Goal: Task Accomplishment & Management: Manage account settings

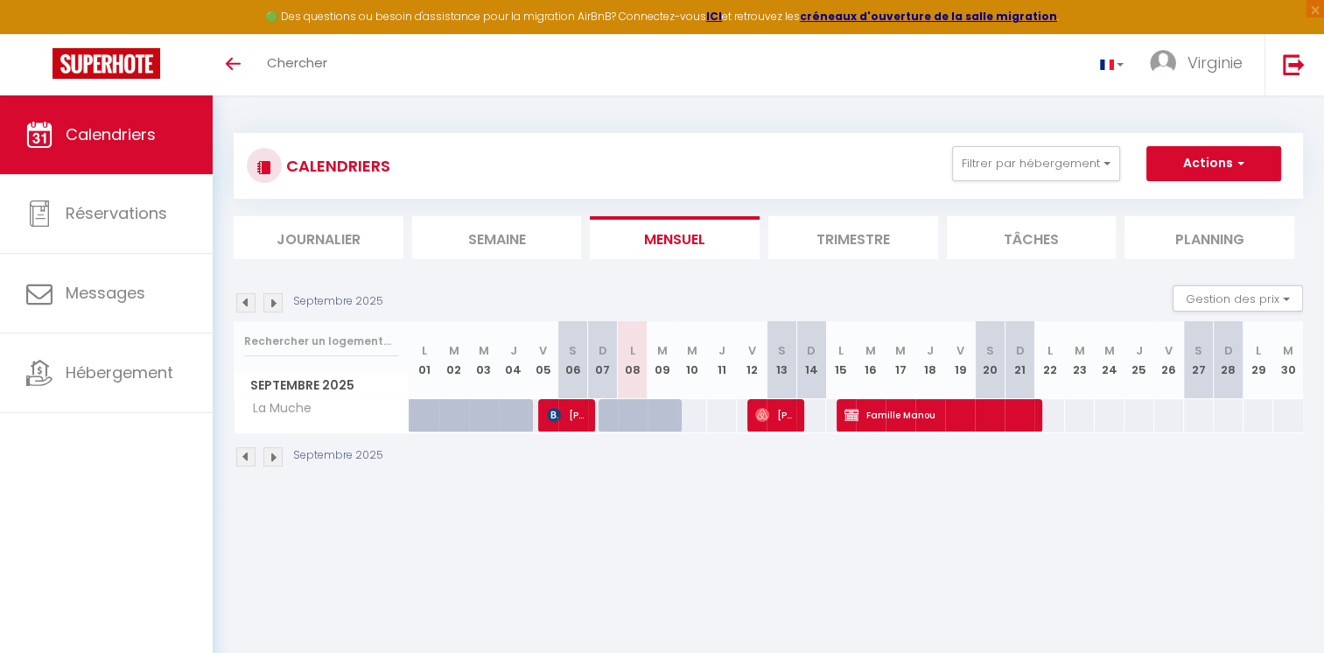
click at [276, 303] on img at bounding box center [272, 302] width 19 height 19
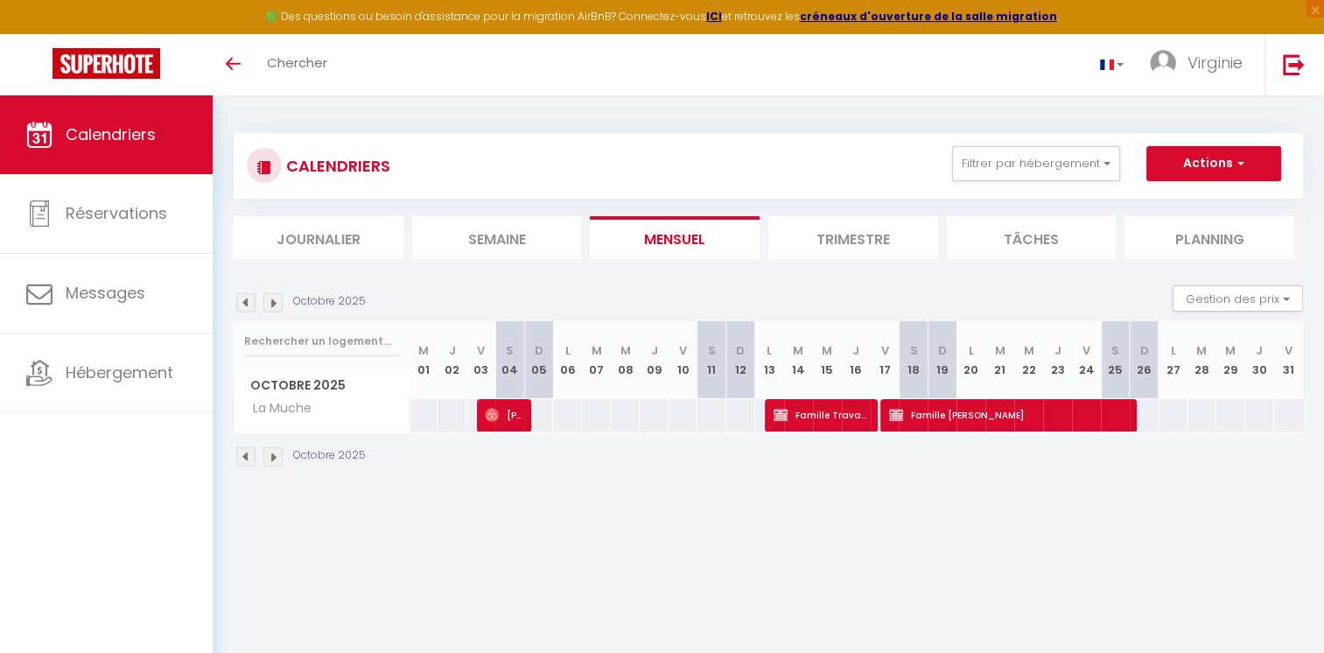
click at [241, 457] on img at bounding box center [245, 456] width 19 height 19
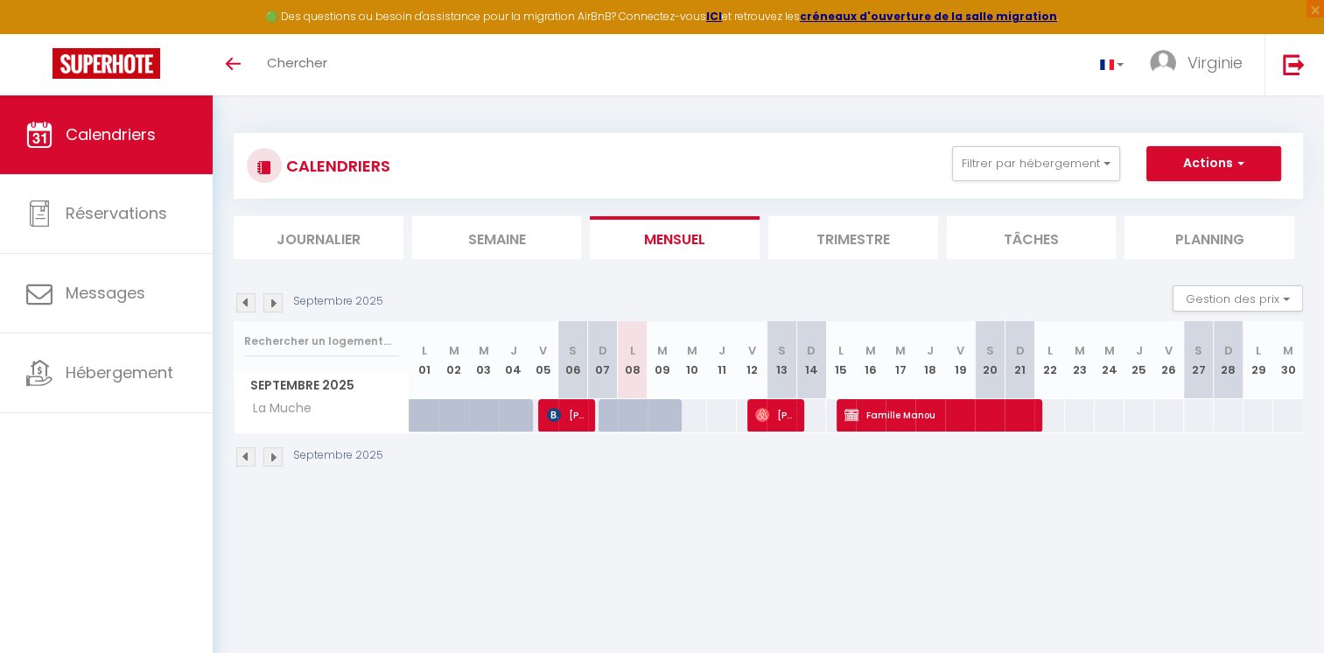
scroll to position [95, 0]
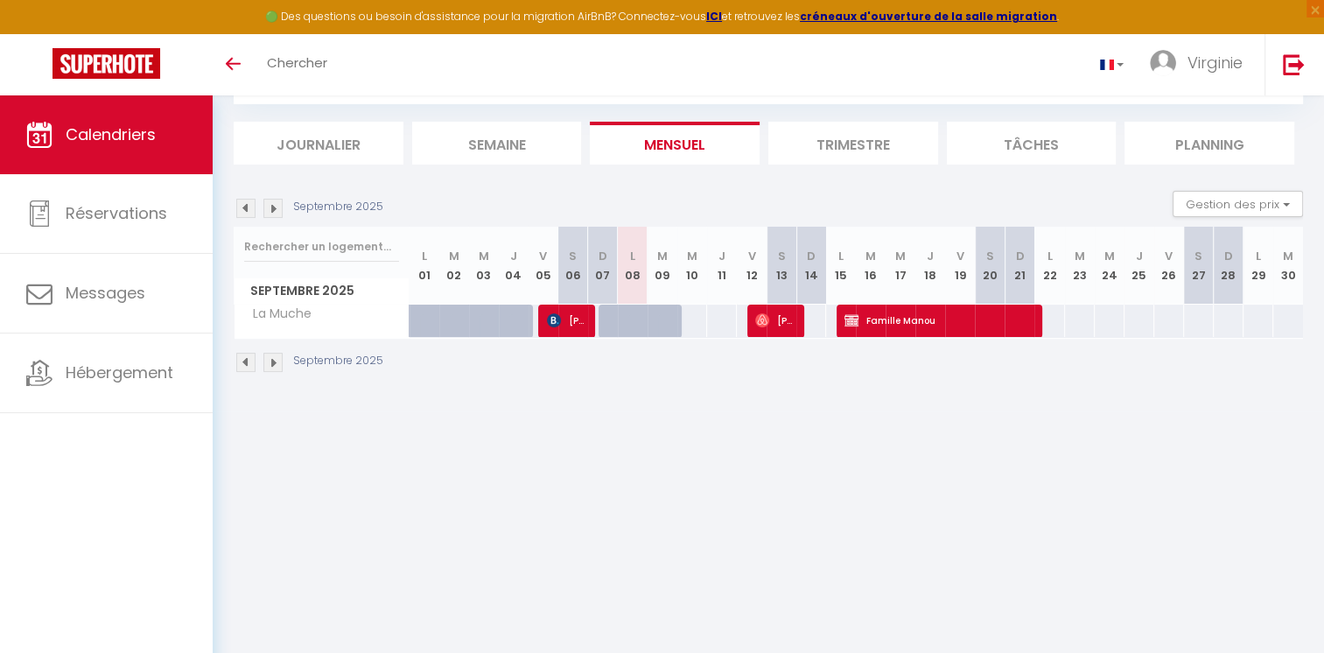
click at [275, 206] on img at bounding box center [272, 208] width 19 height 19
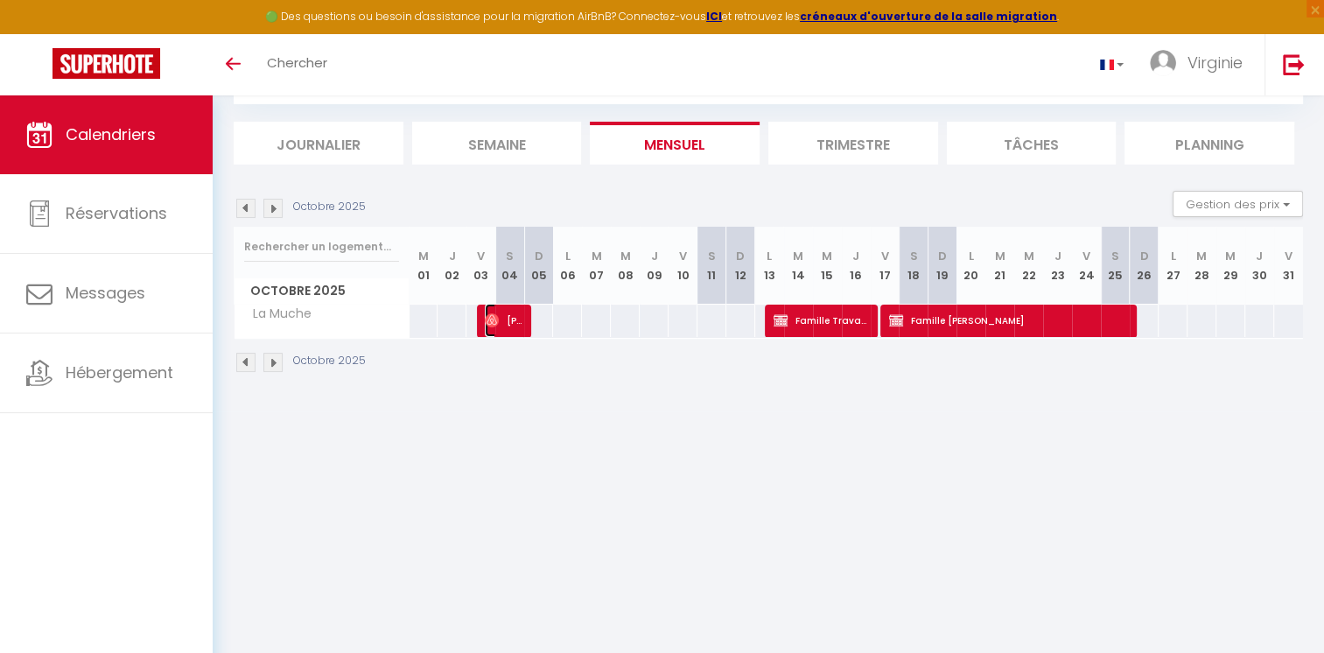
click at [506, 326] on span "[PERSON_NAME]" at bounding box center [504, 320] width 39 height 33
select select "OK"
select select "0"
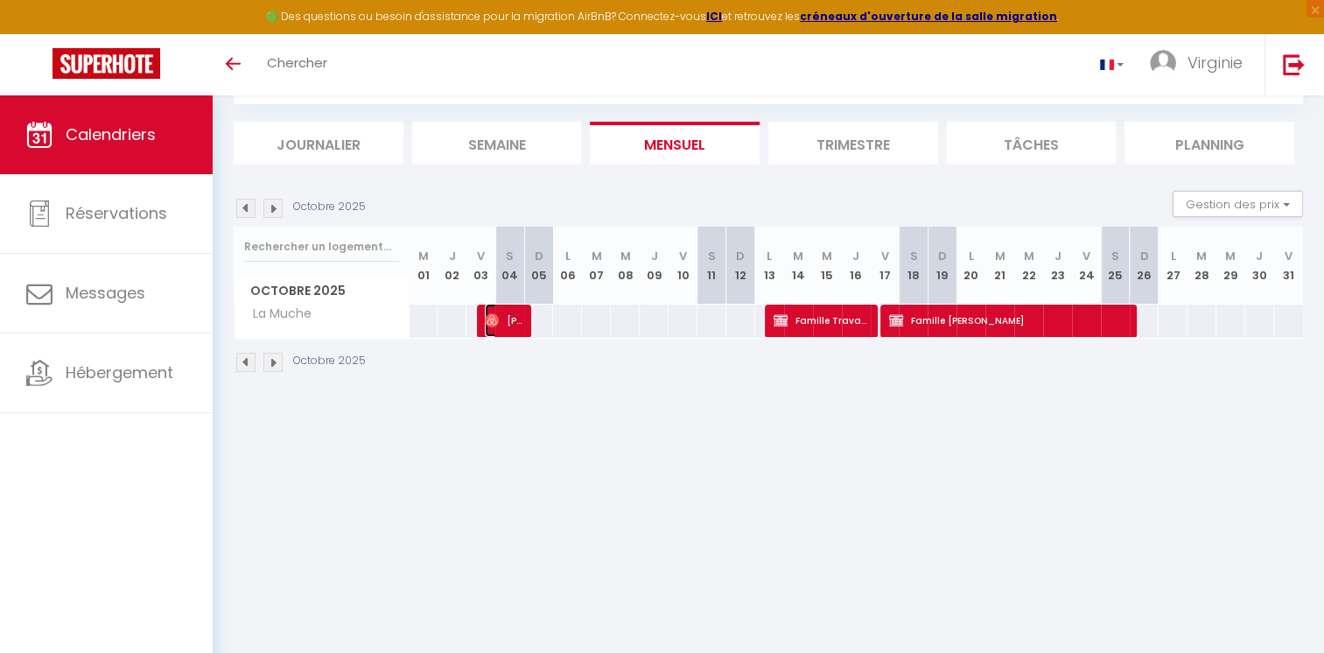
select select "1"
select select
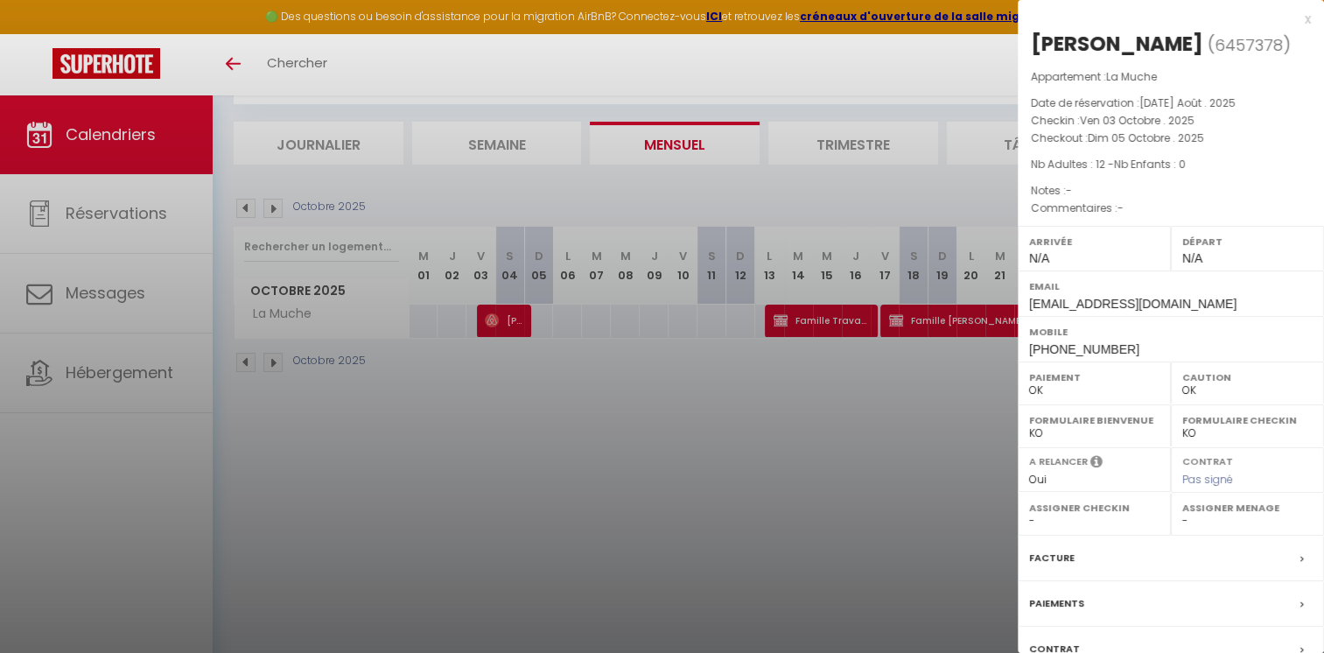
click at [599, 71] on div at bounding box center [662, 326] width 1324 height 653
